Goal: Transaction & Acquisition: Subscribe to service/newsletter

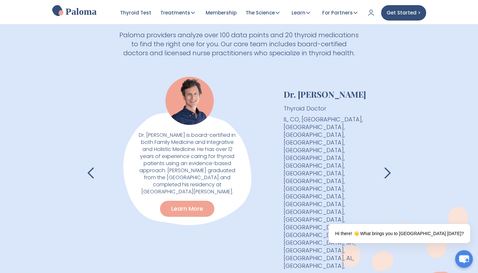
scroll to position [1018, 0]
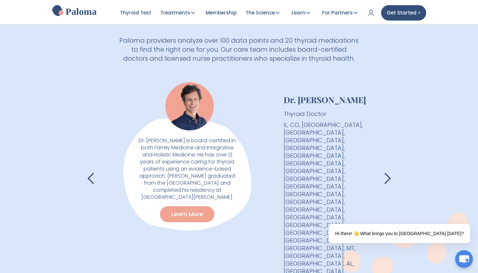
click at [392, 172] on div "next slide" at bounding box center [386, 178] width 13 height 13
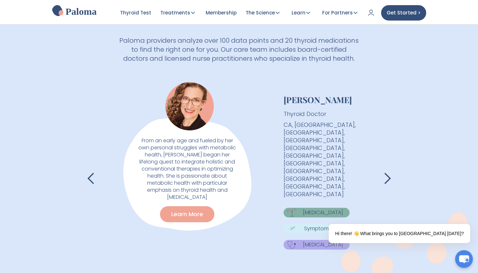
click at [390, 172] on div "next slide" at bounding box center [386, 178] width 13 height 13
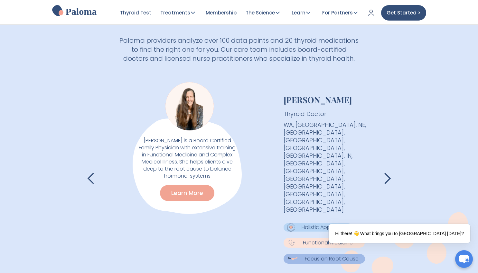
click at [389, 172] on div "next slide" at bounding box center [386, 178] width 13 height 13
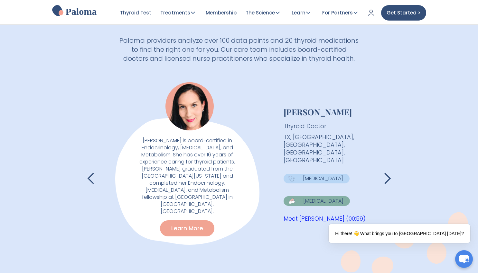
click at [389, 172] on div "next slide" at bounding box center [386, 178] width 13 height 13
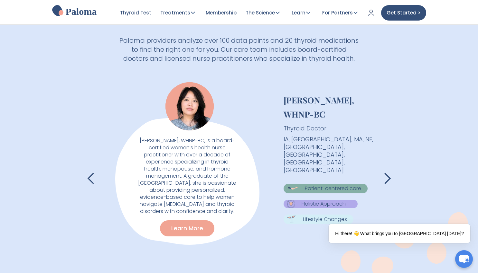
click at [389, 172] on div "next slide" at bounding box center [386, 178] width 13 height 13
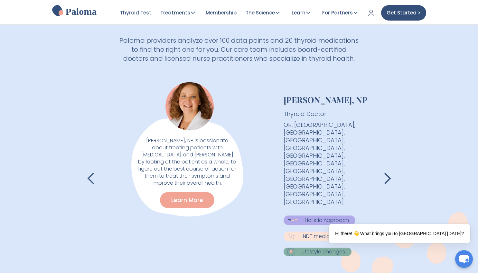
click at [389, 172] on div "next slide" at bounding box center [386, 178] width 13 height 13
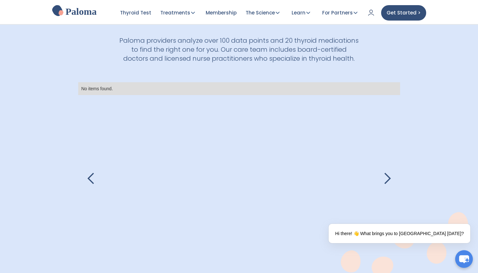
click at [90, 172] on div "previous slide" at bounding box center [91, 178] width 13 height 13
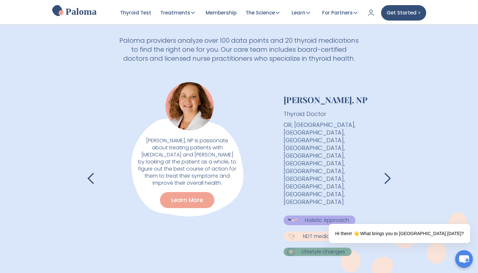
click at [90, 172] on div "previous slide" at bounding box center [91, 178] width 13 height 13
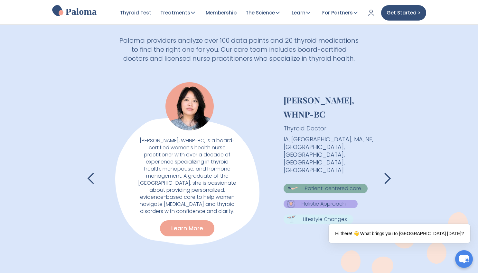
click at [90, 172] on div "previous slide" at bounding box center [91, 178] width 13 height 13
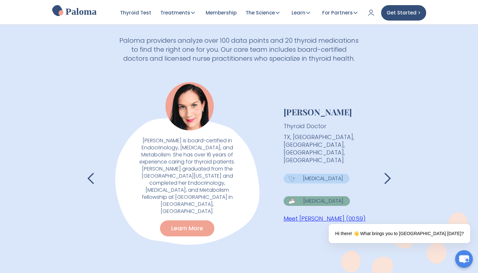
click at [90, 173] on div "previous slide" at bounding box center [91, 178] width 13 height 13
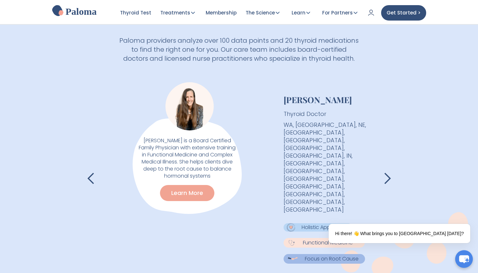
click at [90, 173] on div "previous slide" at bounding box center [91, 178] width 13 height 13
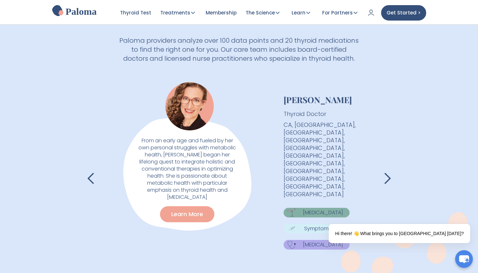
click at [90, 173] on div "previous slide" at bounding box center [91, 178] width 13 height 13
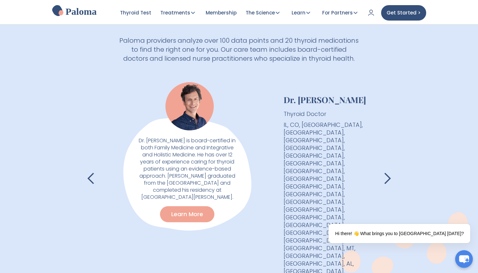
click at [90, 173] on div "previous slide" at bounding box center [91, 178] width 13 height 13
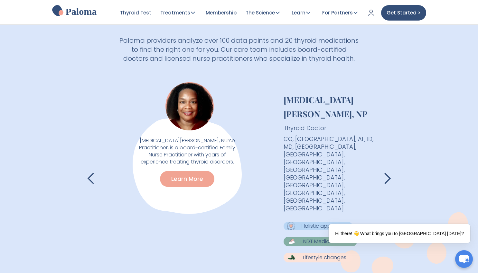
click at [90, 173] on div "previous slide" at bounding box center [91, 178] width 13 height 13
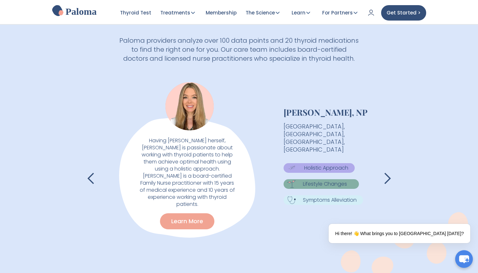
click at [90, 173] on div "previous slide" at bounding box center [91, 178] width 13 height 13
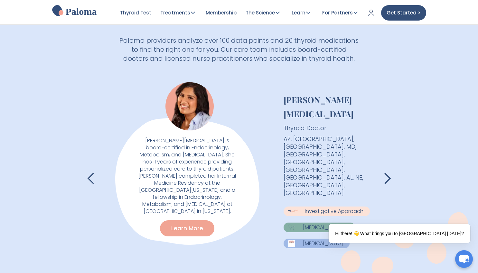
scroll to position [1017, 0]
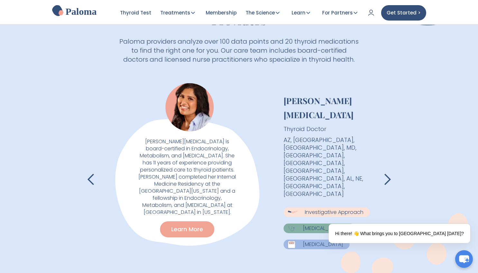
click at [90, 173] on div "previous slide" at bounding box center [91, 179] width 13 height 13
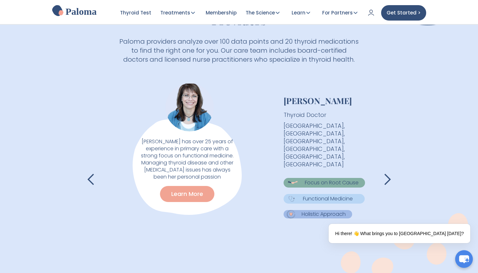
click at [90, 173] on div "previous slide" at bounding box center [91, 179] width 13 height 13
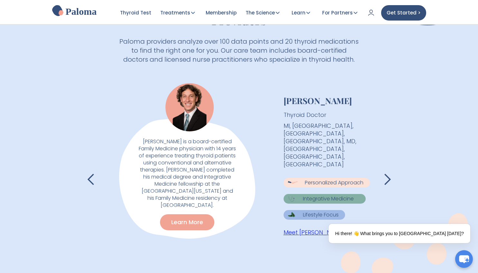
click at [90, 173] on div "previous slide" at bounding box center [91, 179] width 13 height 13
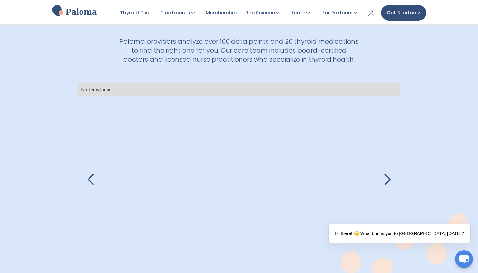
click at [388, 173] on div "next slide" at bounding box center [386, 179] width 13 height 13
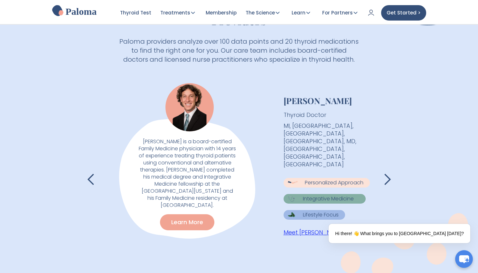
click at [302, 229] on link "Meet [PERSON_NAME] (01:04)" at bounding box center [323, 233] width 81 height 8
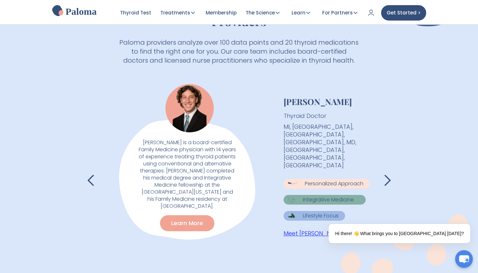
click at [302, 230] on link "Meet [PERSON_NAME] (01:04)" at bounding box center [323, 234] width 81 height 8
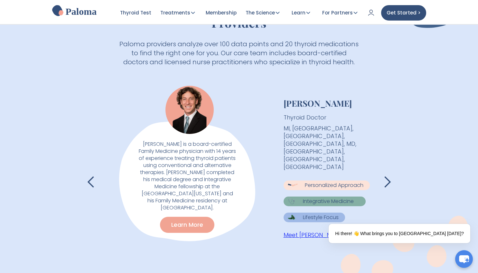
scroll to position [1011, 0]
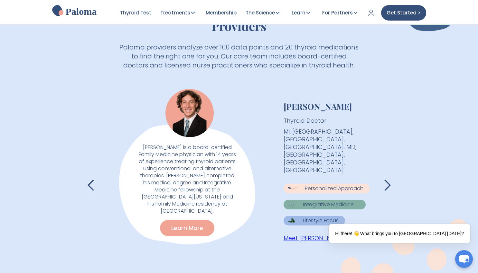
click at [328, 234] on link "Meet [PERSON_NAME] (01:04)" at bounding box center [323, 238] width 81 height 8
click at [186, 222] on link "Learn More" at bounding box center [187, 228] width 56 height 17
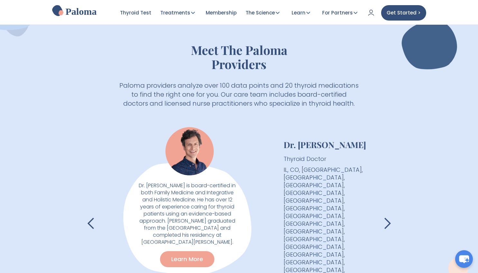
scroll to position [1011, 0]
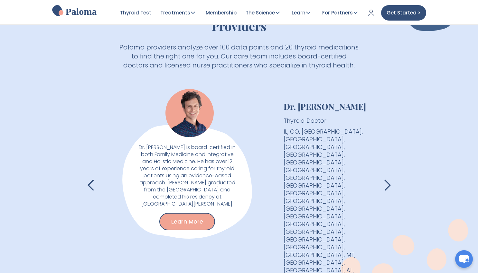
click at [182, 213] on link "Learn More" at bounding box center [187, 221] width 56 height 17
click at [92, 179] on div "previous slide" at bounding box center [91, 185] width 13 height 13
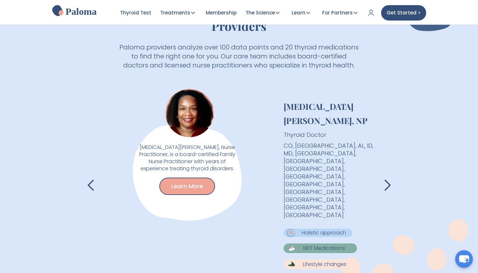
click at [184, 178] on link "Learn More" at bounding box center [187, 186] width 56 height 17
